Goal: Information Seeking & Learning: Understand process/instructions

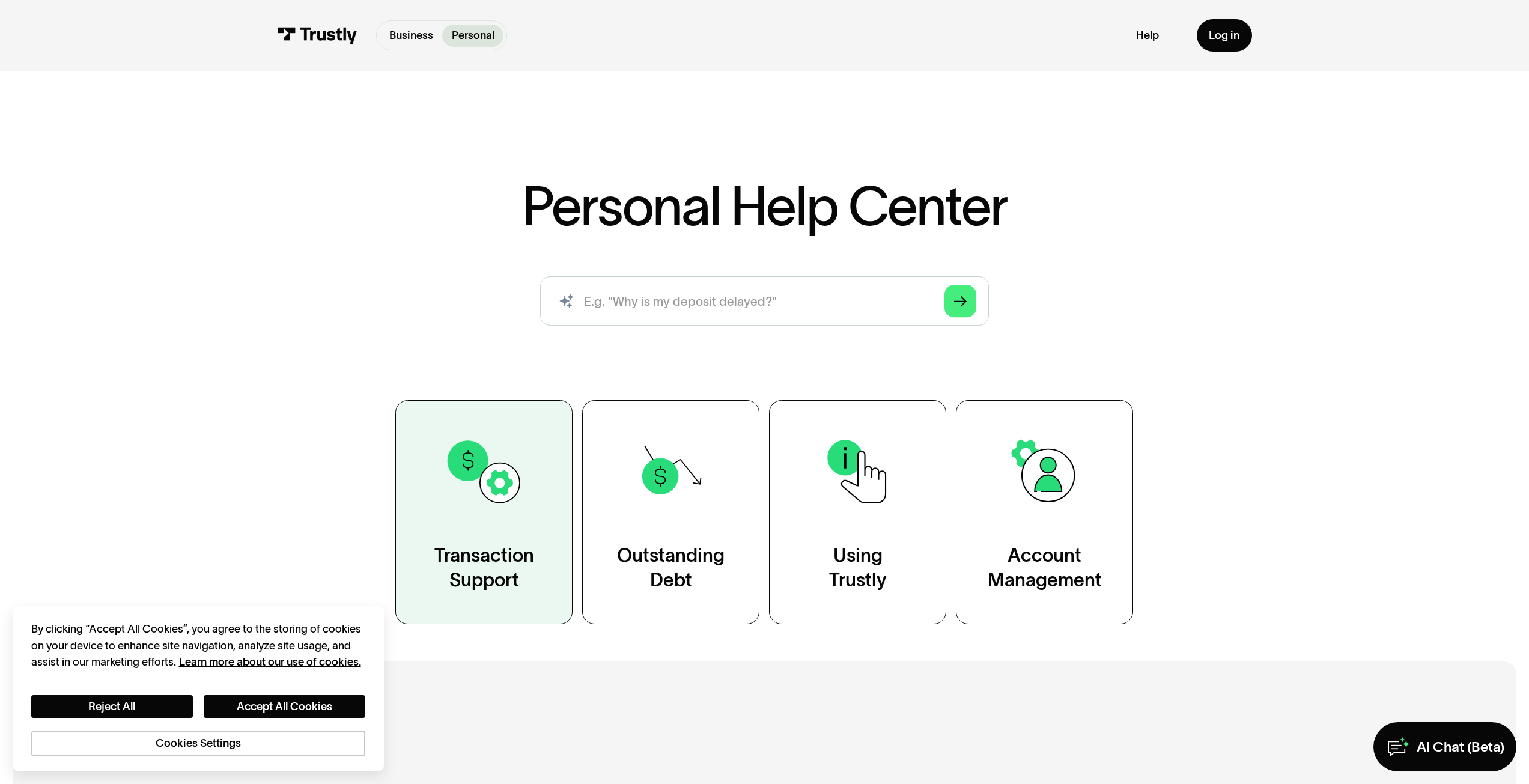
click at [428, 459] on link "Transaction Support" at bounding box center [484, 512] width 177 height 224
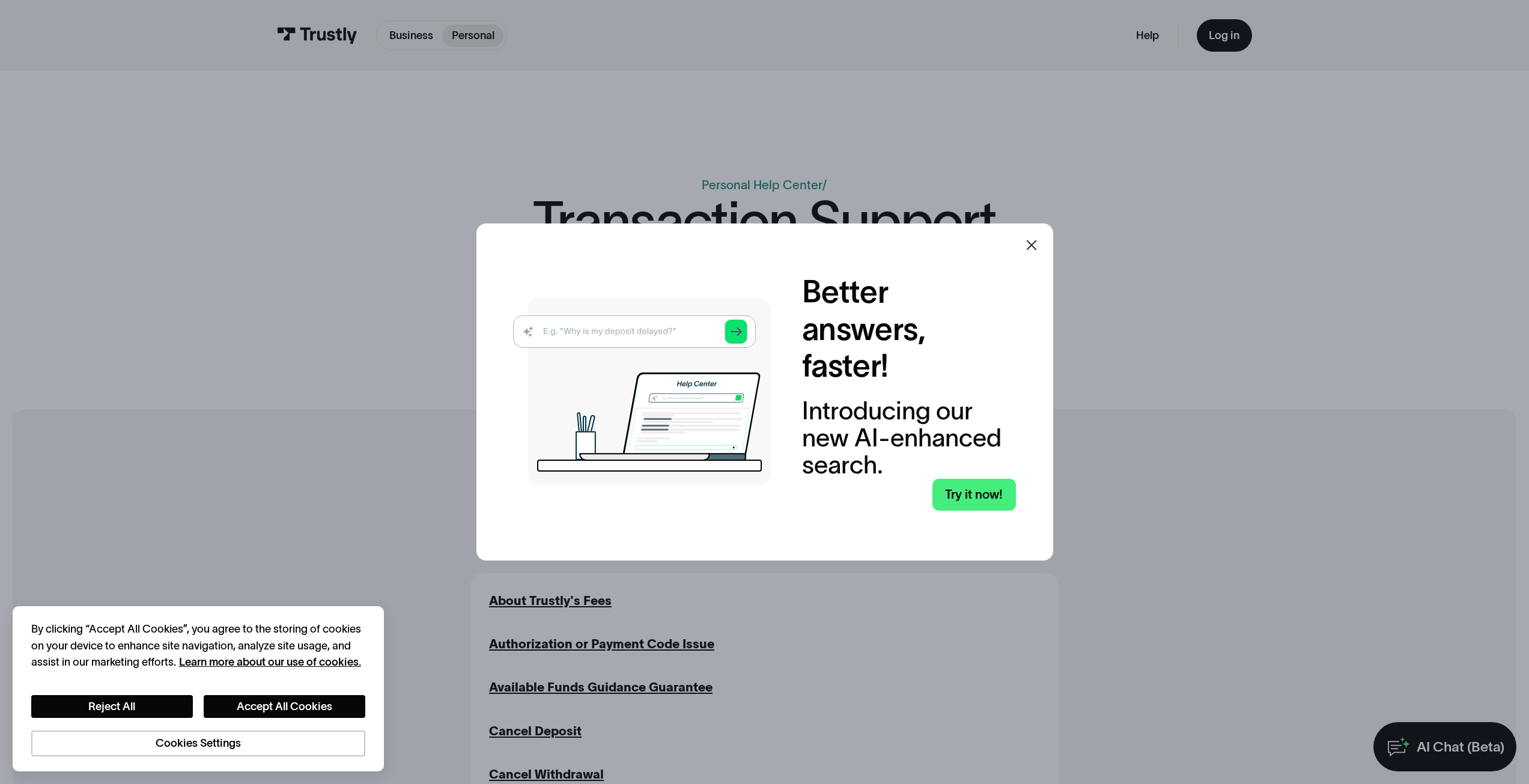
click at [1031, 247] on icon at bounding box center [1031, 245] width 14 height 14
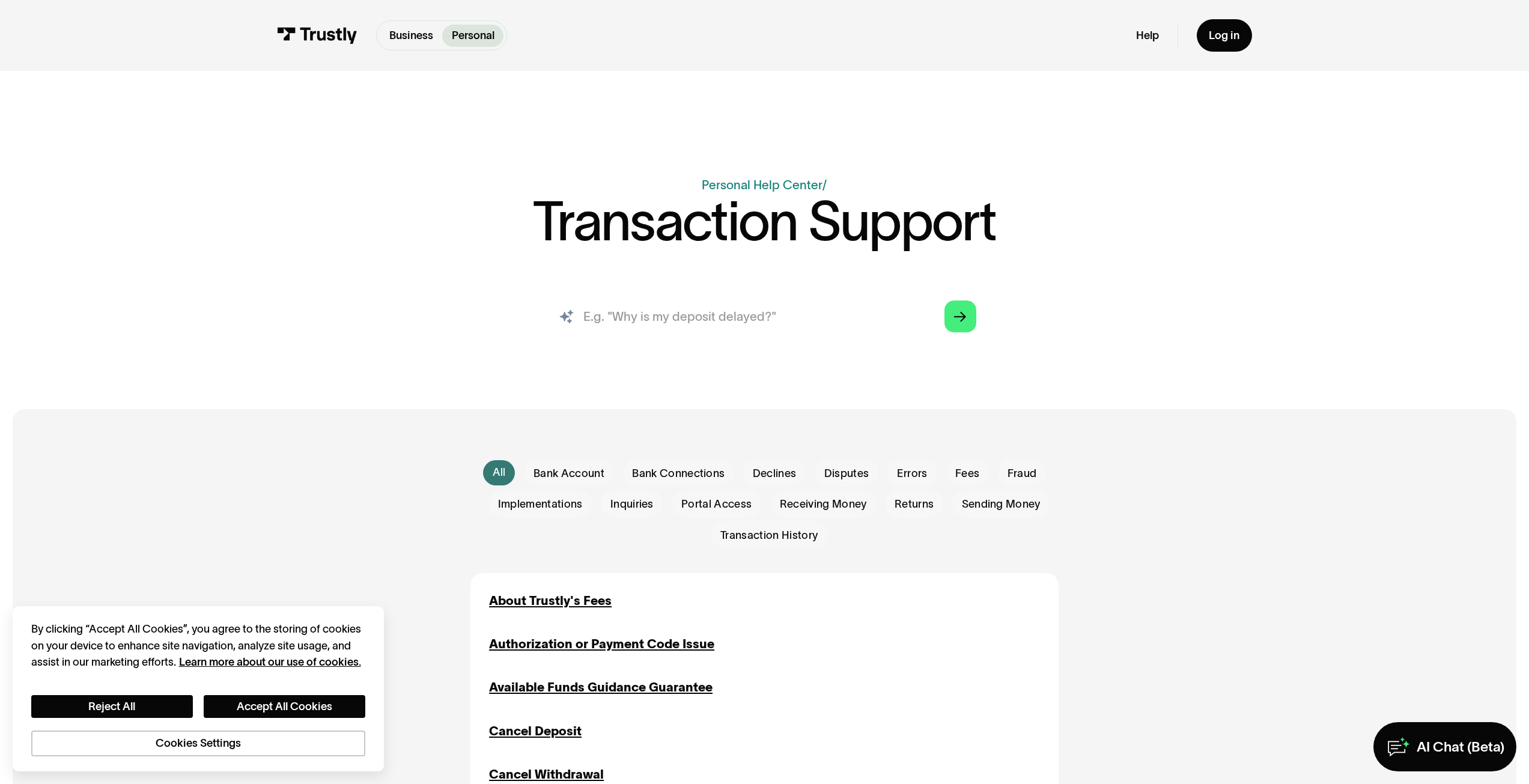
click at [705, 310] on input "search" at bounding box center [764, 316] width 449 height 49
